Goal: Check status

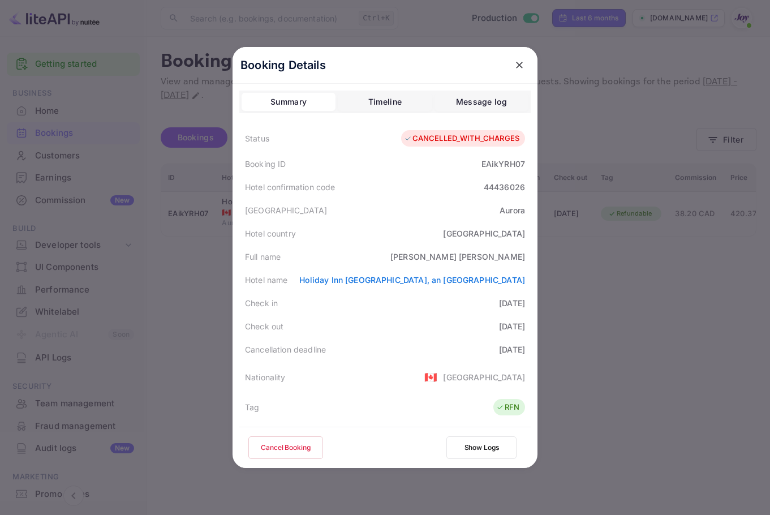
click at [515, 63] on icon "close" at bounding box center [519, 64] width 11 height 11
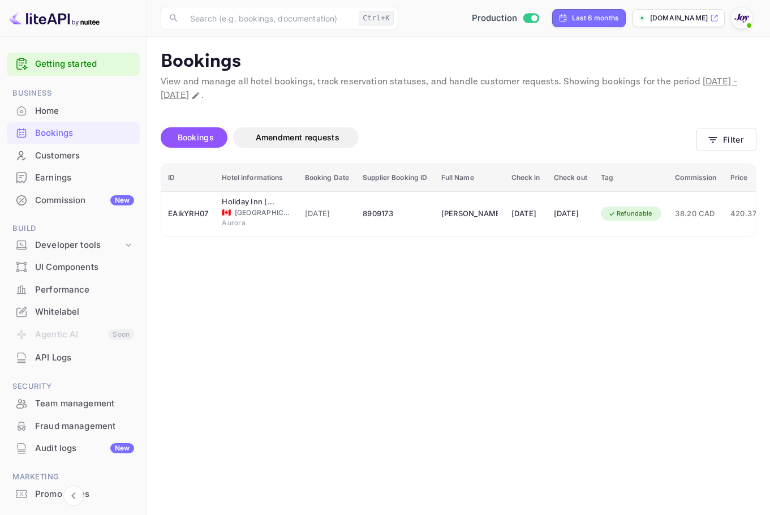
click at [708, 136] on div at bounding box center [385, 257] width 770 height 515
click at [710, 138] on div at bounding box center [385, 257] width 770 height 515
click at [730, 138] on div at bounding box center [385, 257] width 770 height 515
click at [720, 142] on button "Filter" at bounding box center [727, 139] width 60 height 23
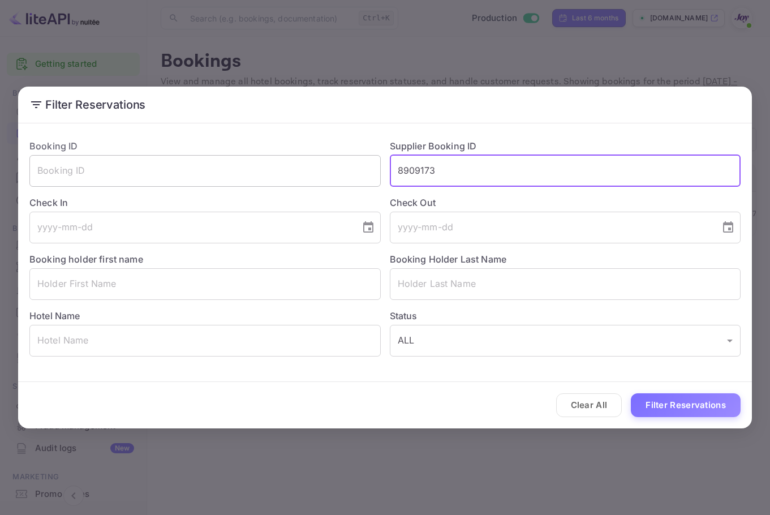
drag, startPoint x: 388, startPoint y: 176, endPoint x: 367, endPoint y: 174, distance: 20.5
click at [368, 174] on div "Booking ID ​ Supplier Booking ID 8909173 ​ Check In ​ Check Out ​ Booking holde…" at bounding box center [380, 243] width 721 height 226
paste input "57l Ips dol Sitametc ad Elitsed · 63d "6 eiusmod" TEM inc utlabor et Dolorema "…"
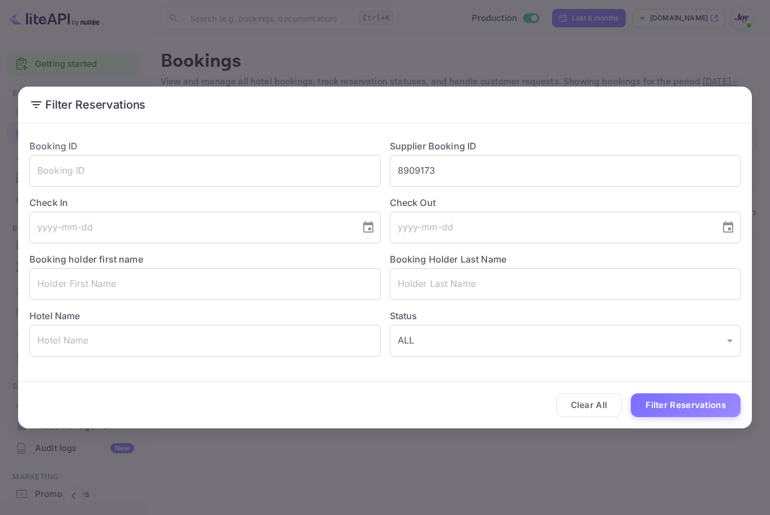
scroll to position [0, 0]
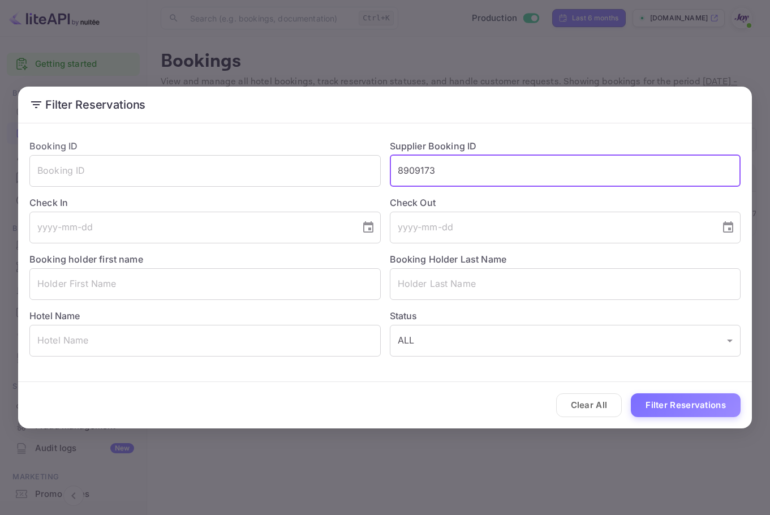
click at [490, 166] on input "8909173" at bounding box center [566, 171] width 352 height 32
paste input "9394107"
click at [490, 166] on input "8909173" at bounding box center [566, 171] width 352 height 32
type input "9394107"
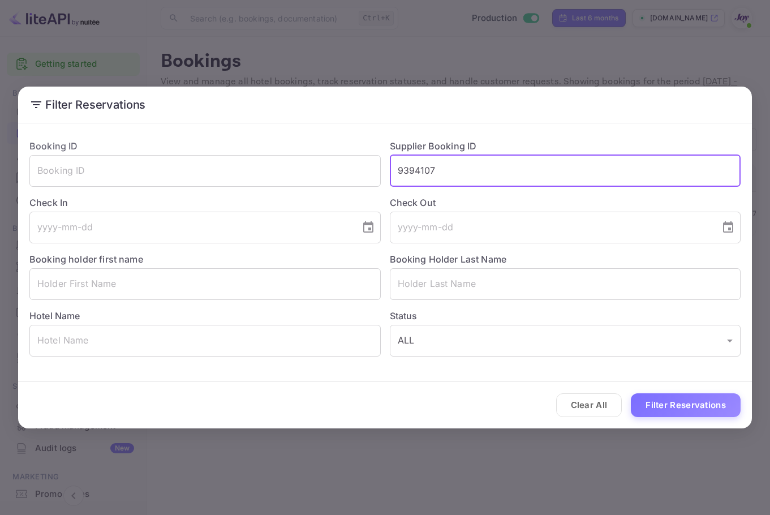
click at [694, 396] on button "Filter Reservations" at bounding box center [686, 405] width 110 height 24
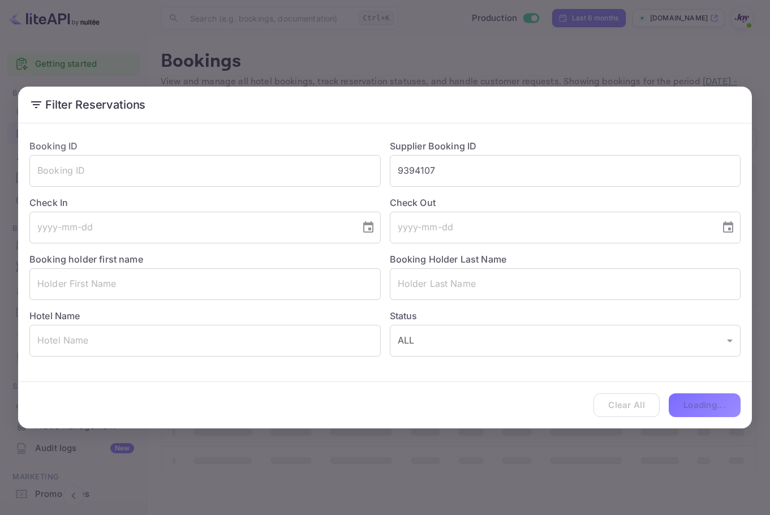
click at [695, 396] on div "Clear All Loading..." at bounding box center [385, 405] width 734 height 47
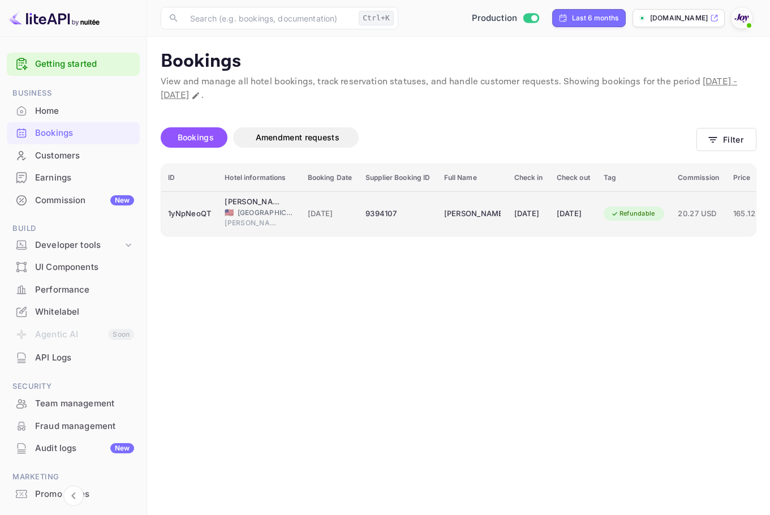
click at [346, 217] on span "[DATE]" at bounding box center [330, 214] width 45 height 12
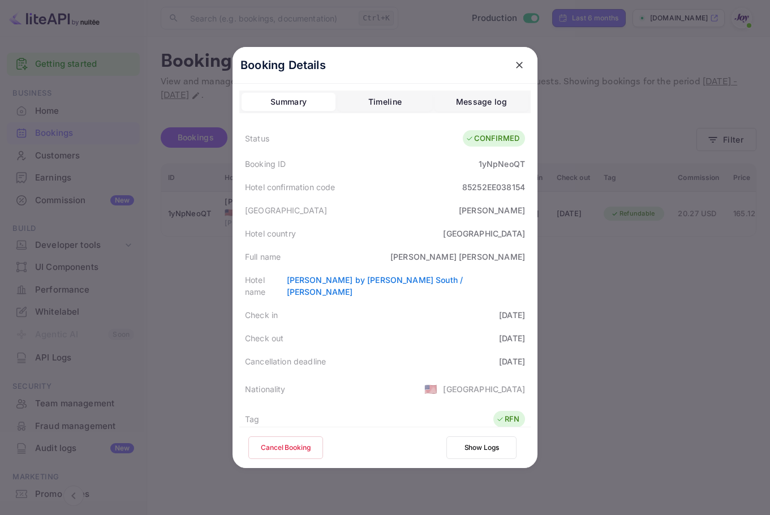
scroll to position [298, 0]
